Goal: Transaction & Acquisition: Purchase product/service

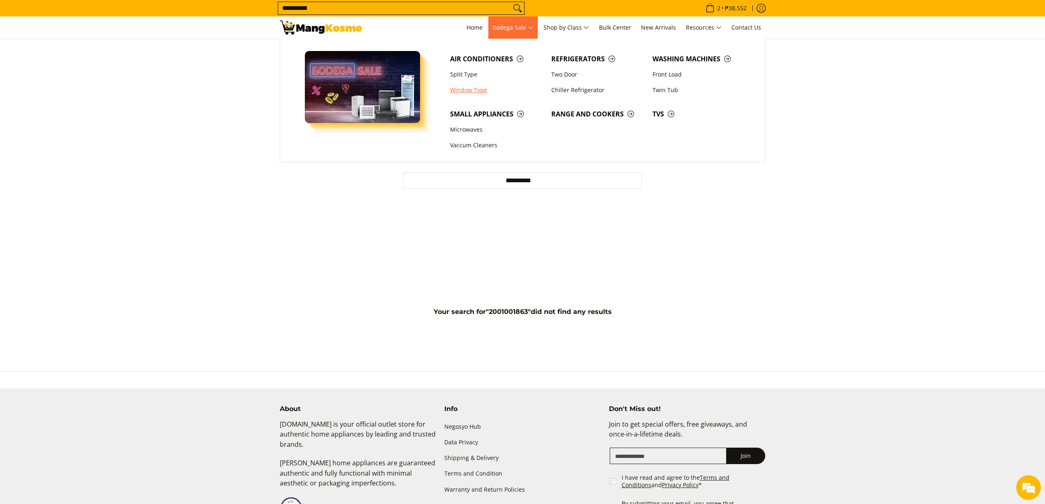
click at [462, 93] on link "Window Type" at bounding box center [496, 90] width 101 height 16
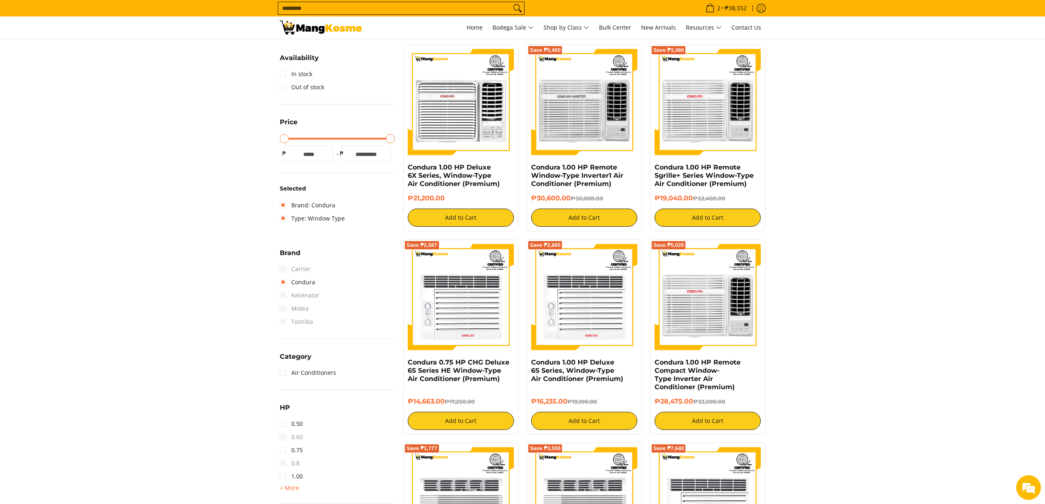
scroll to position [272, 0]
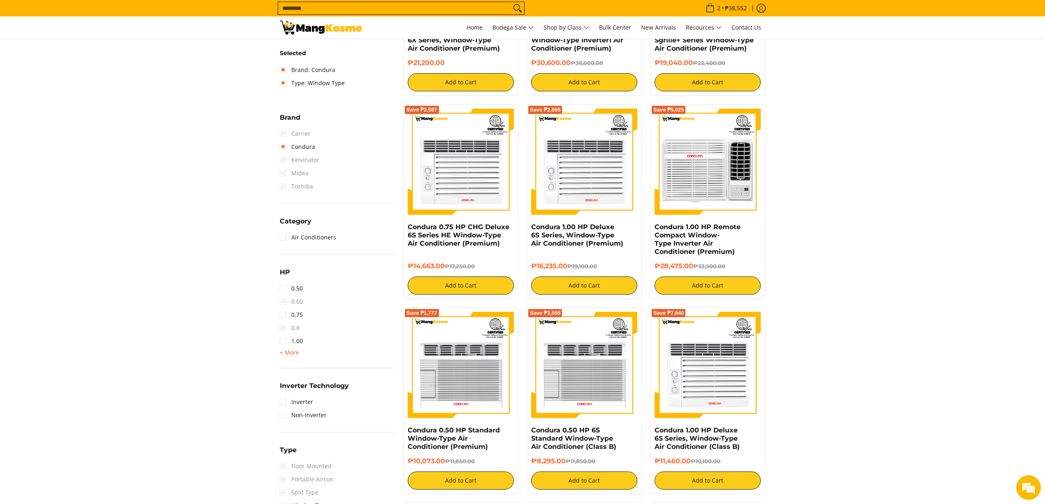
click at [287, 352] on span "+ More" at bounding box center [289, 352] width 19 height 7
click at [295, 352] on link "1.50" at bounding box center [291, 354] width 23 height 13
